Goal: Task Accomplishment & Management: Manage account settings

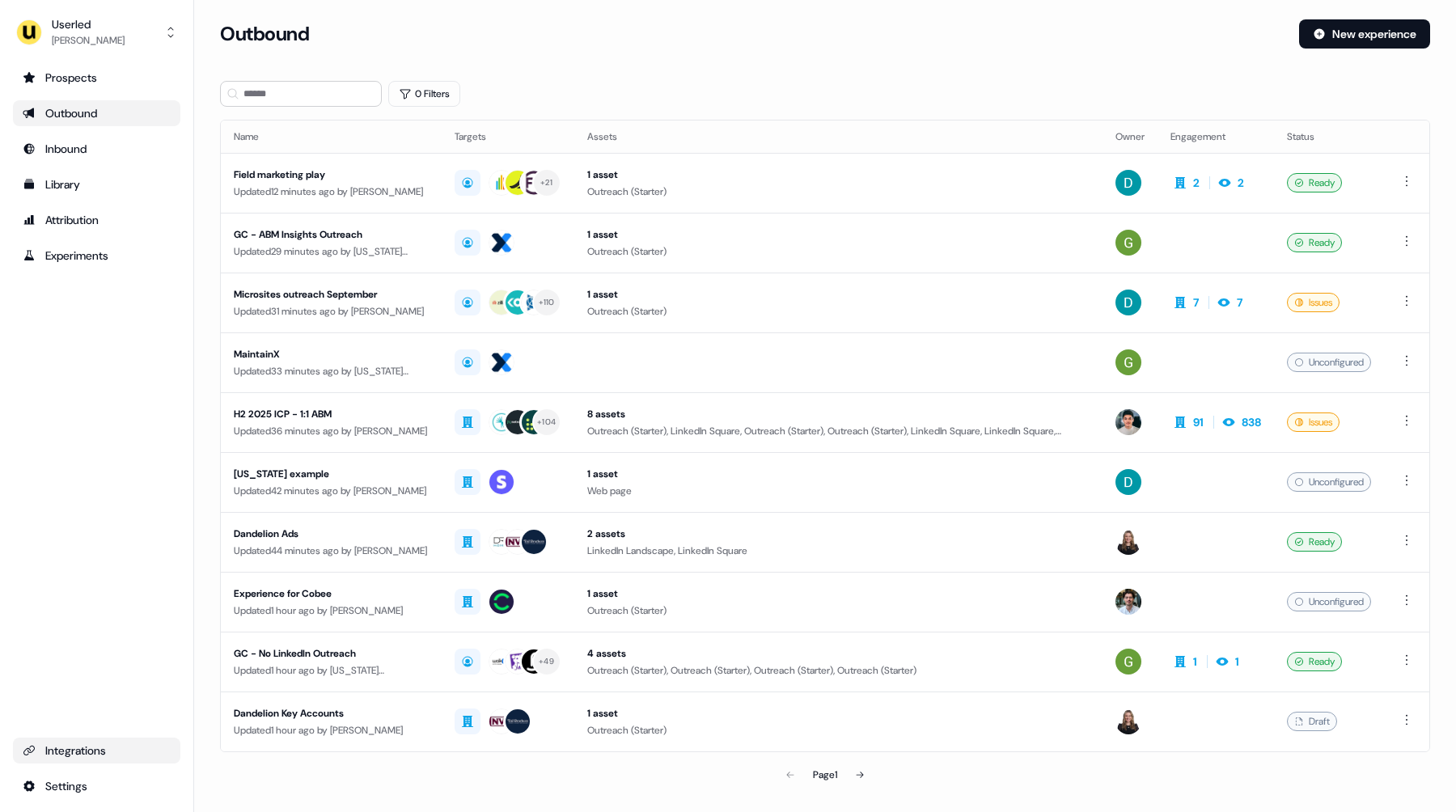
click at [79, 744] on div "Integrations" at bounding box center [97, 750] width 148 height 16
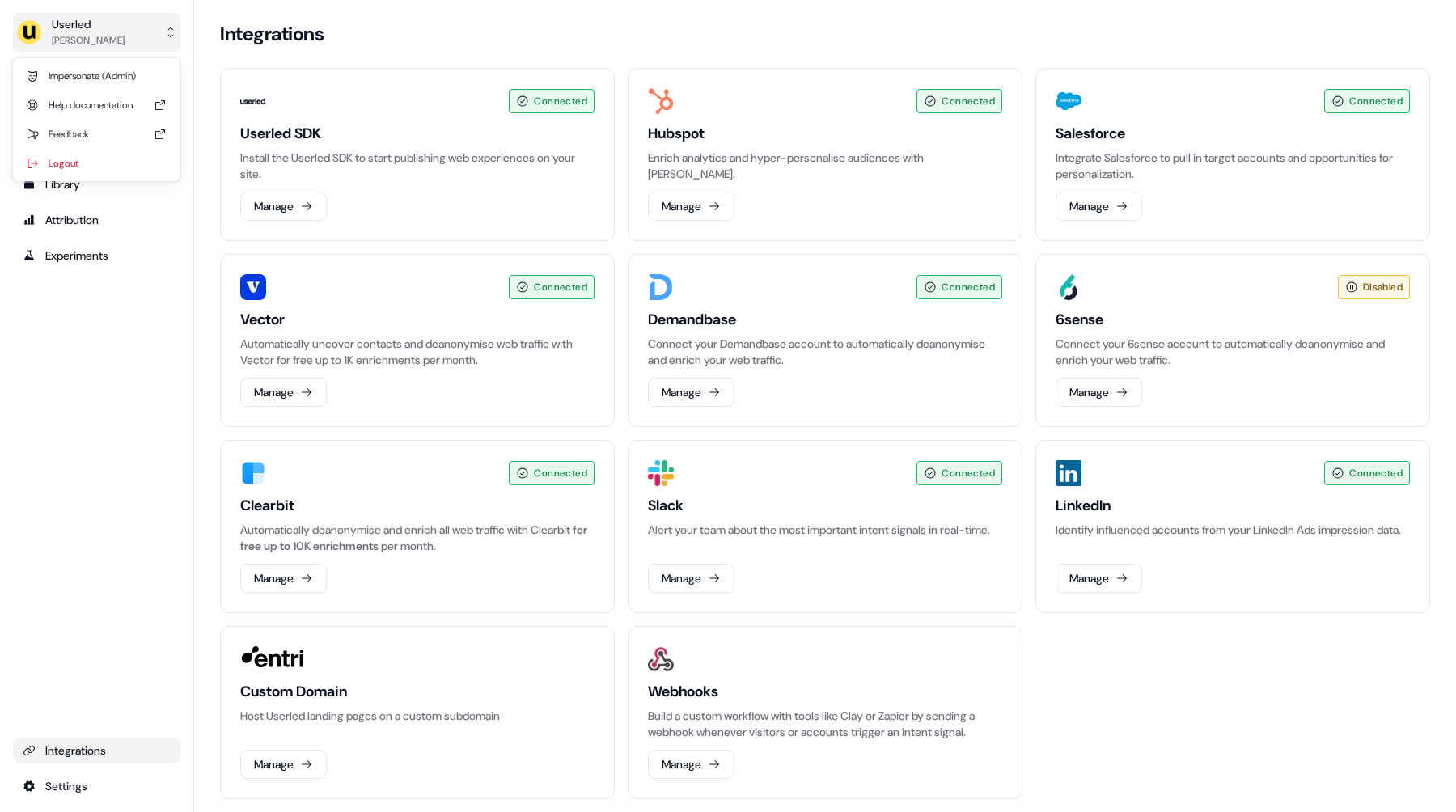
click at [124, 22] on button "Userled [PERSON_NAME]" at bounding box center [96, 32] width 168 height 39
click at [125, 73] on div "Impersonate (Admin)" at bounding box center [96, 76] width 154 height 29
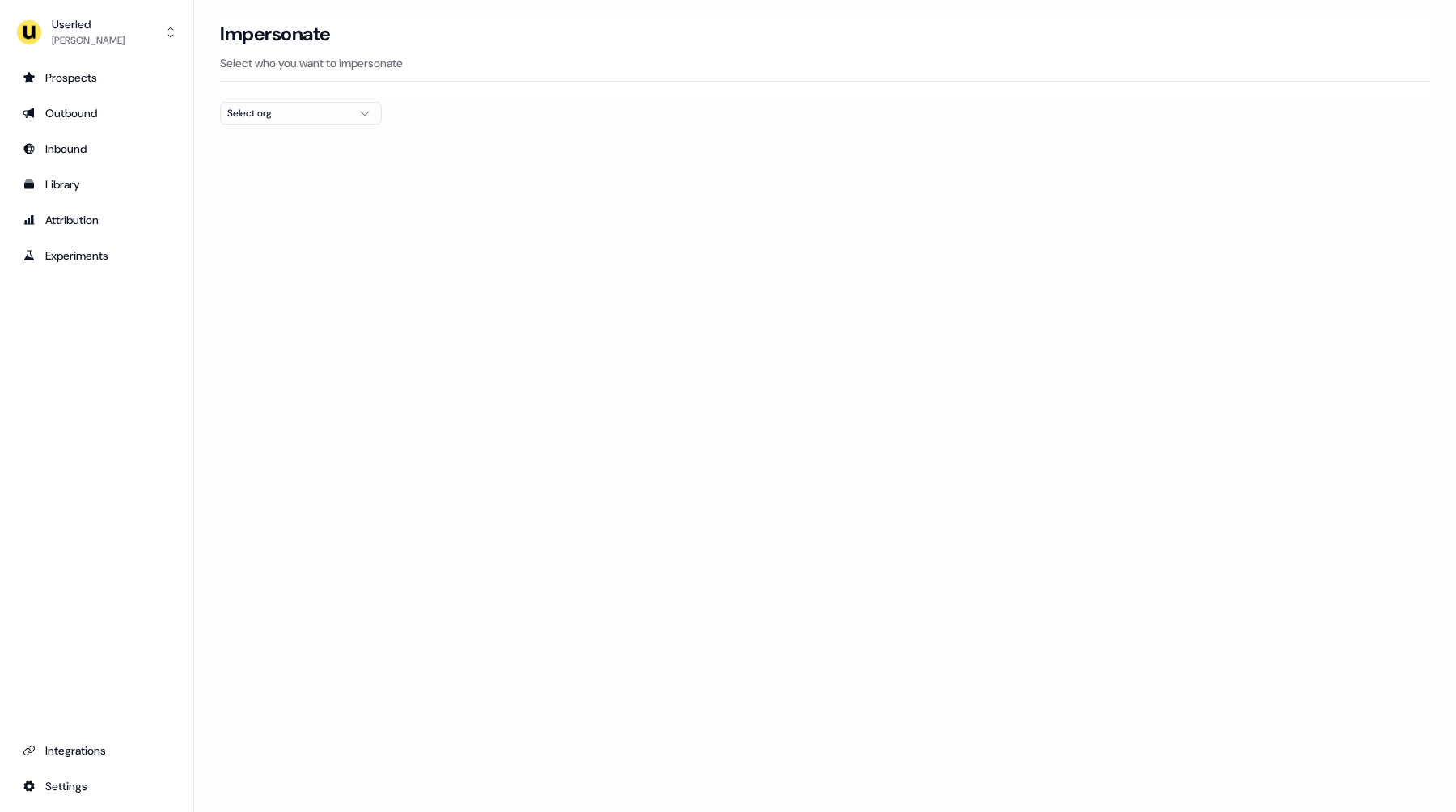
click at [260, 112] on div "Select org" at bounding box center [288, 113] width 121 height 16
type input "*****"
click at [298, 178] on div "nPlan" at bounding box center [301, 171] width 160 height 26
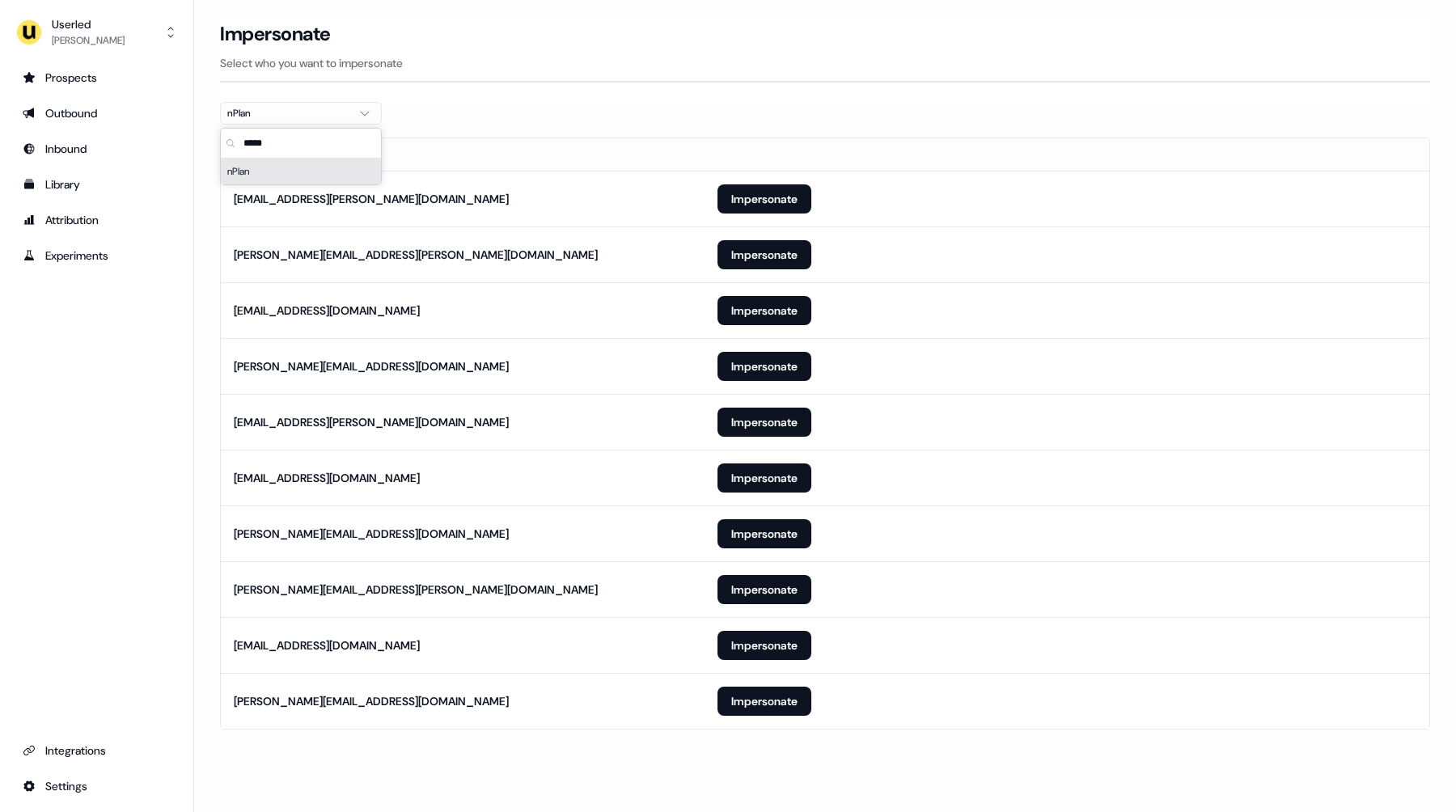
click at [661, 169] on th "Email" at bounding box center [463, 155] width 484 height 33
click at [755, 694] on button "Impersonate" at bounding box center [764, 701] width 93 height 29
